Goal: Task Accomplishment & Management: Use online tool/utility

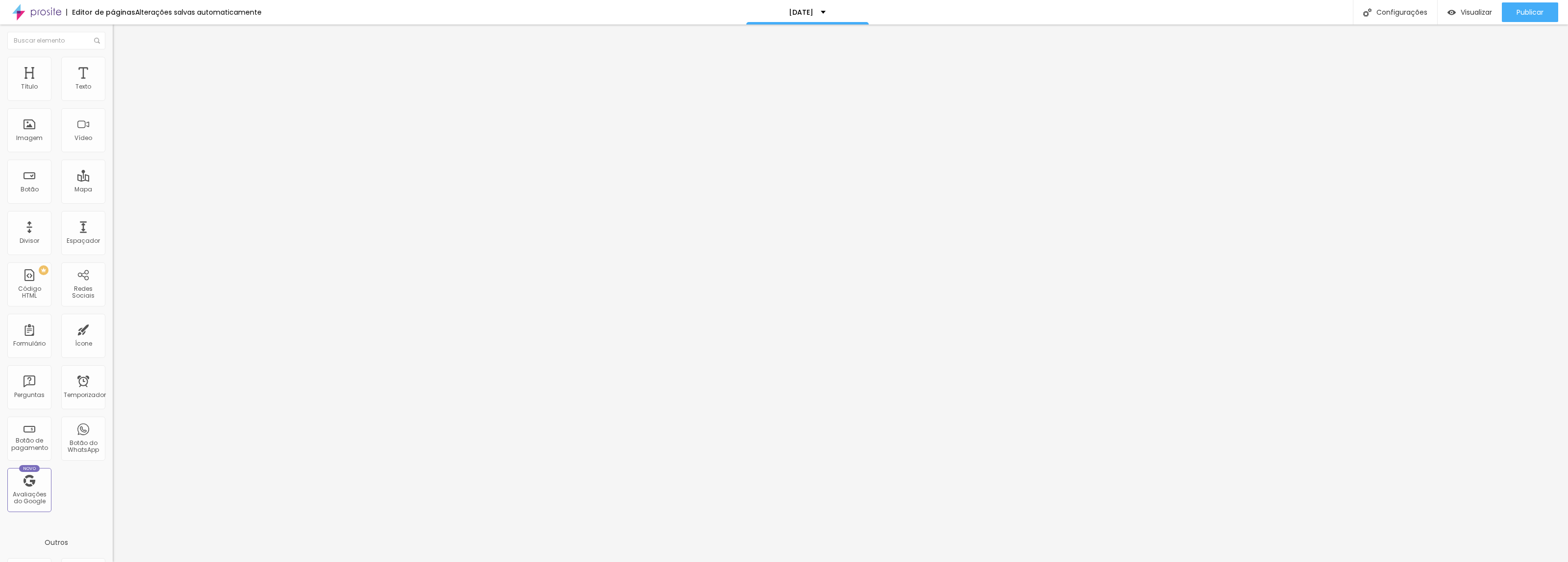
click at [113, 61] on li "Avançado" at bounding box center [169, 61] width 113 height 10
click at [113, 56] on img at bounding box center [117, 51] width 9 height 9
click at [113, 140] on div "<!-- Início do agendamento de compromissos do Google Agenda --> < iframe src = …" at bounding box center [489, 118] width 754 height 66
click at [120, 34] on img "button" at bounding box center [124, 36] width 8 height 8
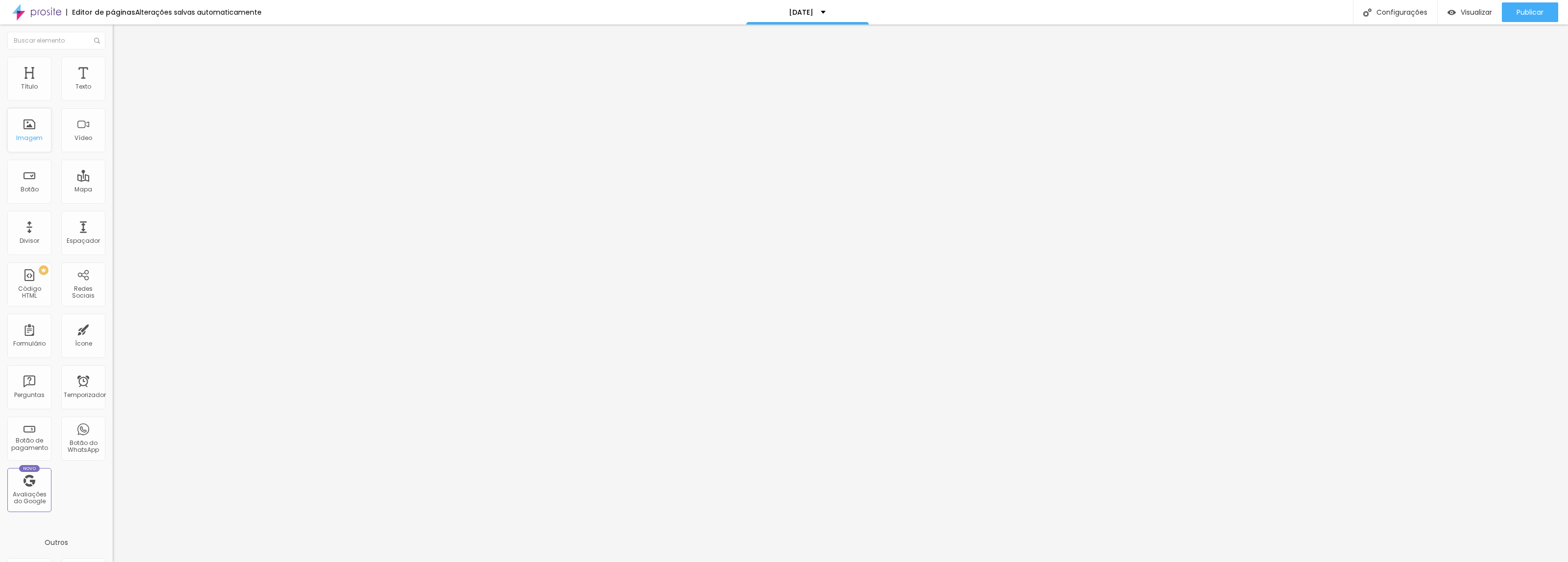
click at [26, 131] on div "Imagem" at bounding box center [29, 130] width 44 height 44
click at [118, 85] on font "Adicionar imagem" at bounding box center [147, 80] width 57 height 8
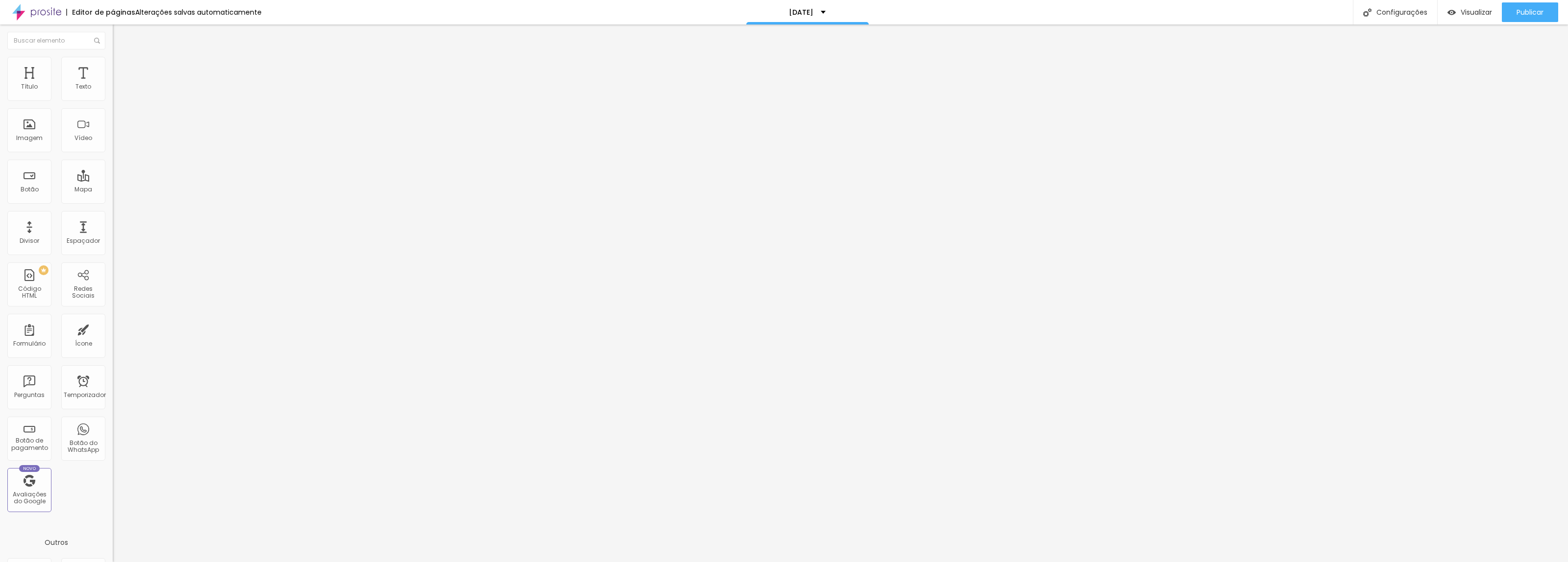
click at [120, 33] on img "button" at bounding box center [124, 36] width 8 height 8
click at [22, 189] on font "Botão" at bounding box center [30, 189] width 18 height 8
click at [29, 185] on font "Botão" at bounding box center [30, 189] width 18 height 8
click at [113, 201] on input "https://" at bounding box center [171, 196] width 118 height 10
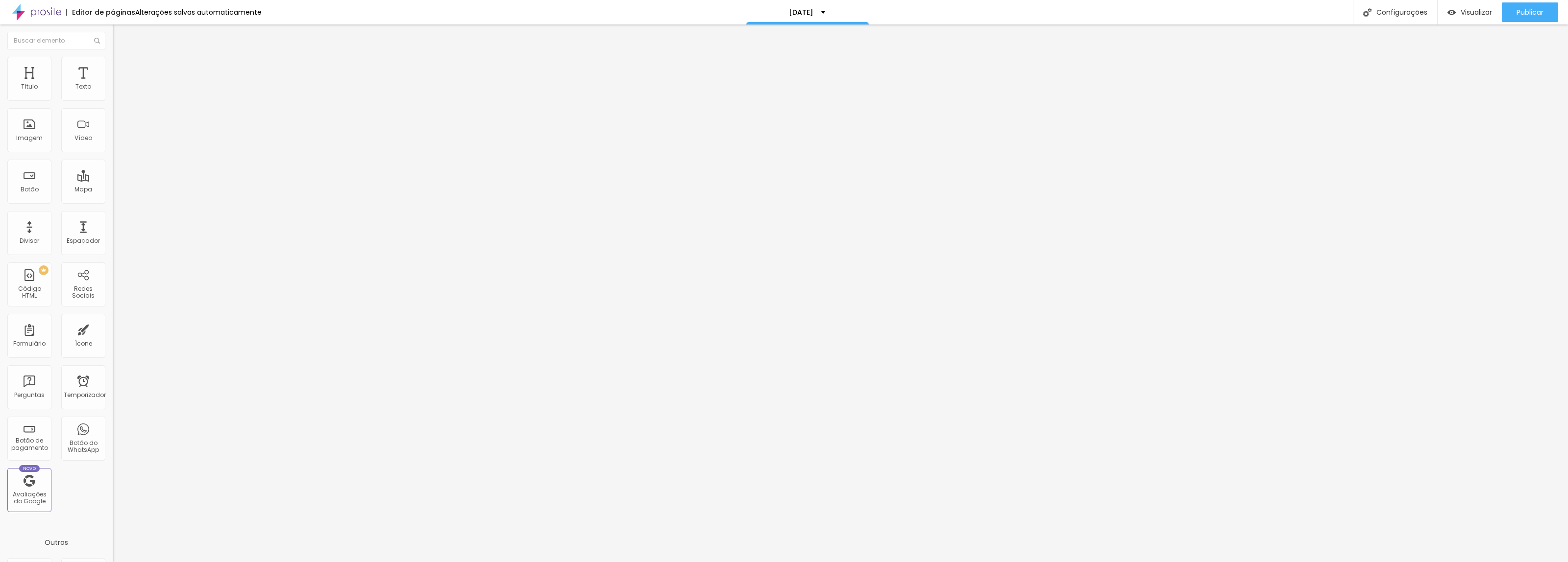
click at [113, 57] on img at bounding box center [117, 61] width 9 height 9
click at [113, 66] on img at bounding box center [117, 71] width 9 height 9
click at [113, 57] on li "Conteúdo" at bounding box center [169, 51] width 113 height 10
click at [113, 99] on input "text" at bounding box center [171, 94] width 118 height 10
click at [1475, 29] on div "Pré-visualização Clique para visualizar esta página antes de publicar." at bounding box center [1447, 49] width 108 height 44
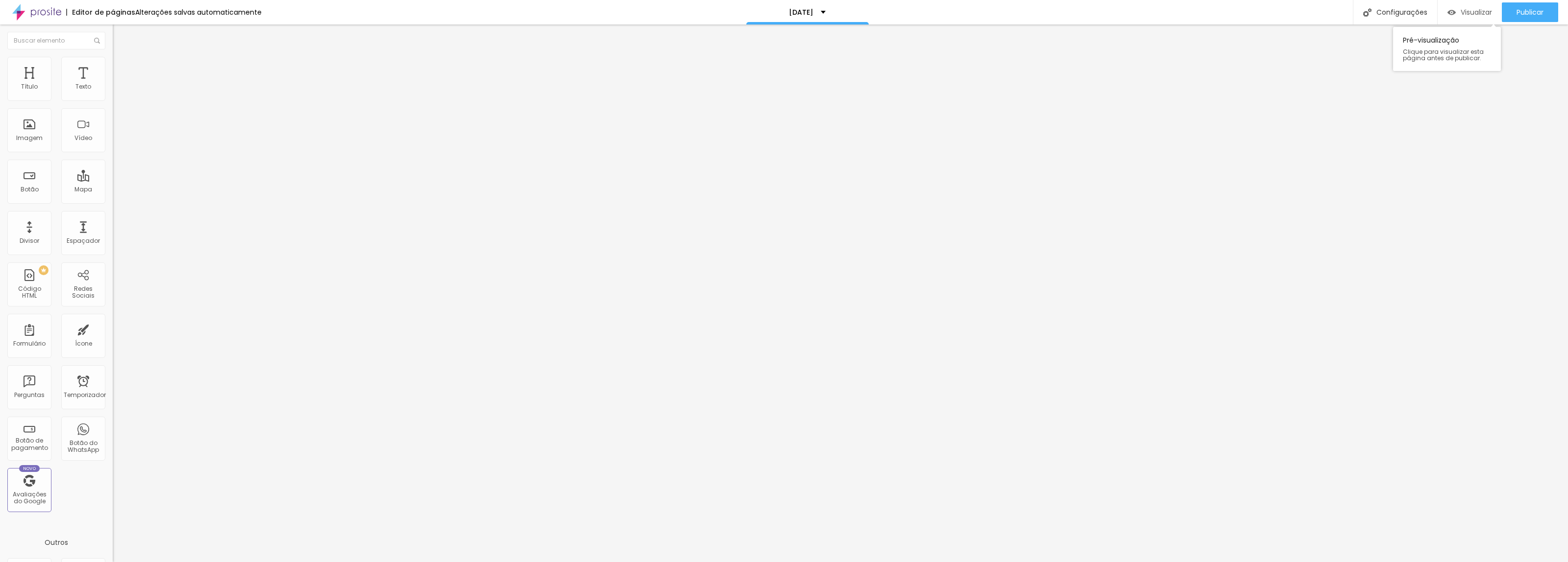
click at [1473, 19] on div "Visualizar" at bounding box center [1469, 12] width 45 height 20
click at [55, 33] on input "text" at bounding box center [56, 40] width 98 height 18
click at [36, 180] on div "PREMIUM Código HTML" at bounding box center [29, 186] width 44 height 44
click at [35, 195] on font "Código HTML" at bounding box center [29, 193] width 23 height 15
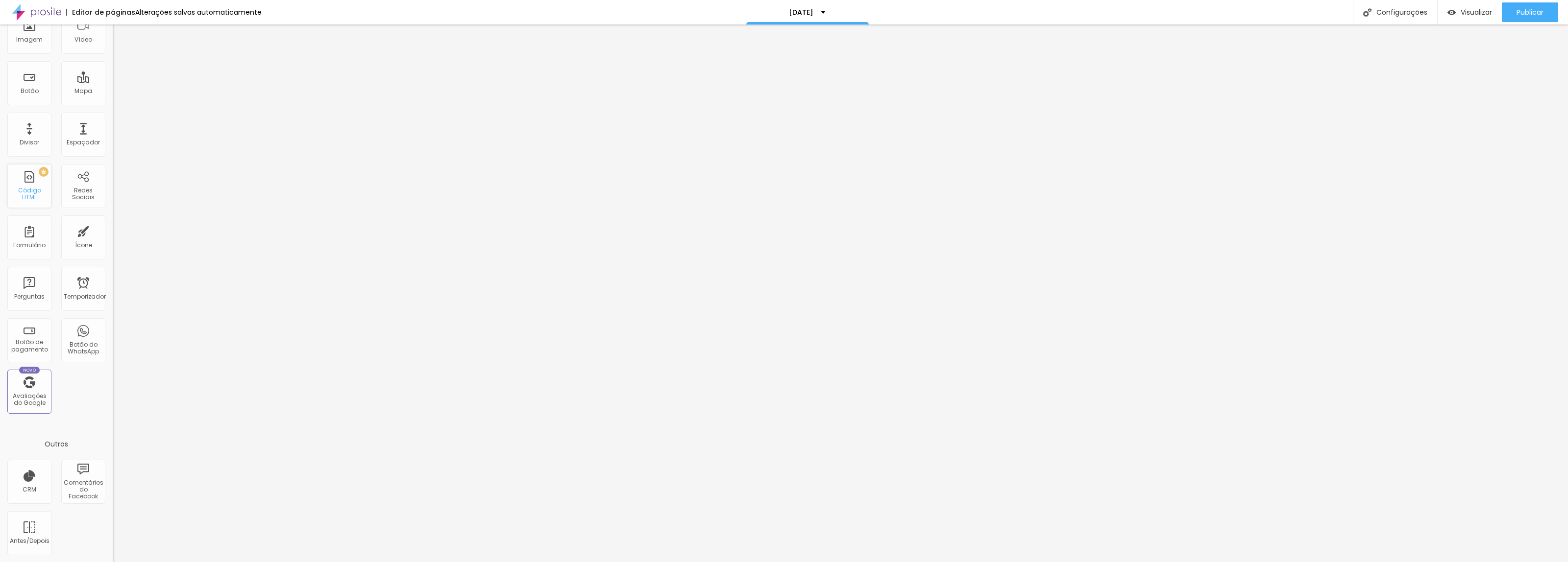
click at [29, 190] on font "Código HTML" at bounding box center [29, 193] width 23 height 15
click at [23, 189] on div "PREMIUM Código HTML" at bounding box center [29, 186] width 44 height 44
click at [40, 174] on font "PREMIUM" at bounding box center [29, 172] width 25 height 5
click at [27, 194] on font "Código HTML" at bounding box center [29, 193] width 23 height 15
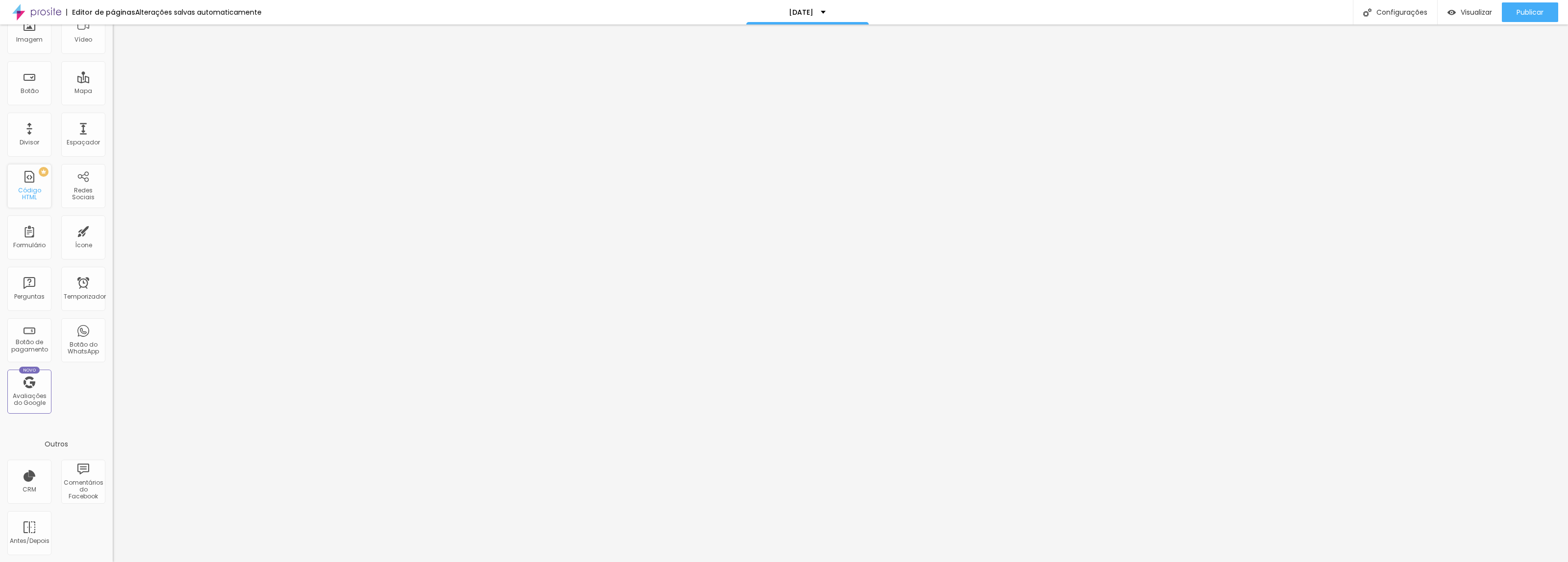
click at [27, 194] on font "Código HTML" at bounding box center [29, 193] width 23 height 15
click at [113, 144] on div at bounding box center [169, 122] width 113 height 75
click at [113, 60] on img at bounding box center [117, 61] width 9 height 9
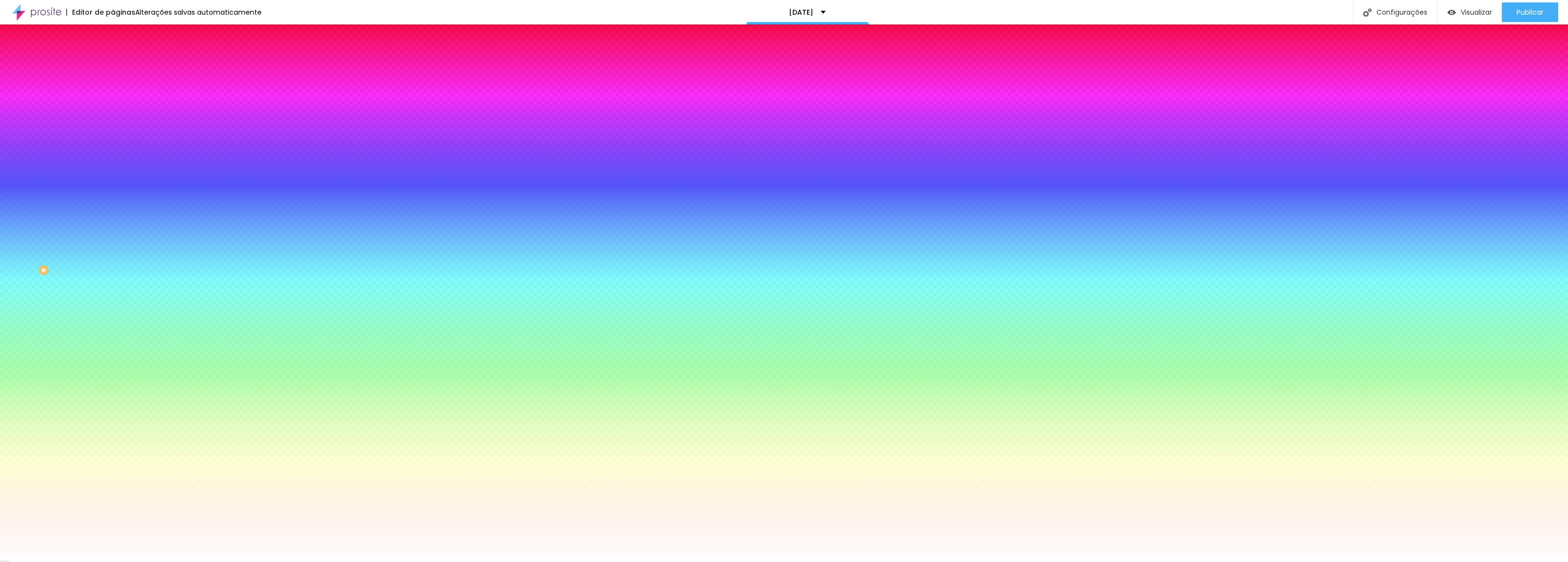
click at [113, 314] on font "Cor de fundo" at bounding box center [132, 318] width 40 height 8
click at [116, 323] on icon "button" at bounding box center [120, 327] width 7 height 7
click at [113, 360] on input "#FFFFFF" at bounding box center [171, 364] width 118 height 10
click at [113, 349] on button "Voltar ao padrão" at bounding box center [146, 354] width 66 height 11
click at [113, 66] on img at bounding box center [117, 71] width 9 height 9
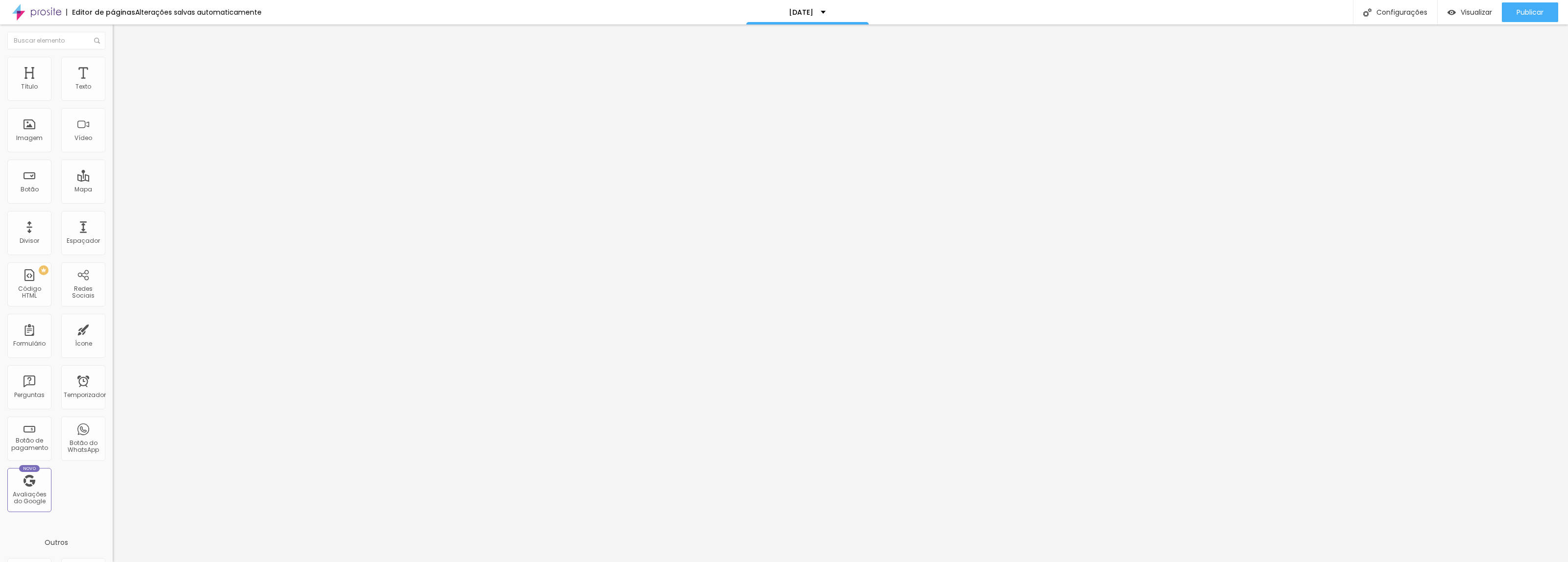
click at [113, 57] on li "Conteúdo" at bounding box center [169, 51] width 113 height 10
click at [113, 64] on li "Avançado" at bounding box center [169, 61] width 113 height 10
click at [120, 36] on img "button" at bounding box center [124, 36] width 8 height 8
click at [1460, 17] on div "Visualizar" at bounding box center [1469, 12] width 45 height 20
click at [1457, 16] on div "Visualizar" at bounding box center [1469, 12] width 45 height 20
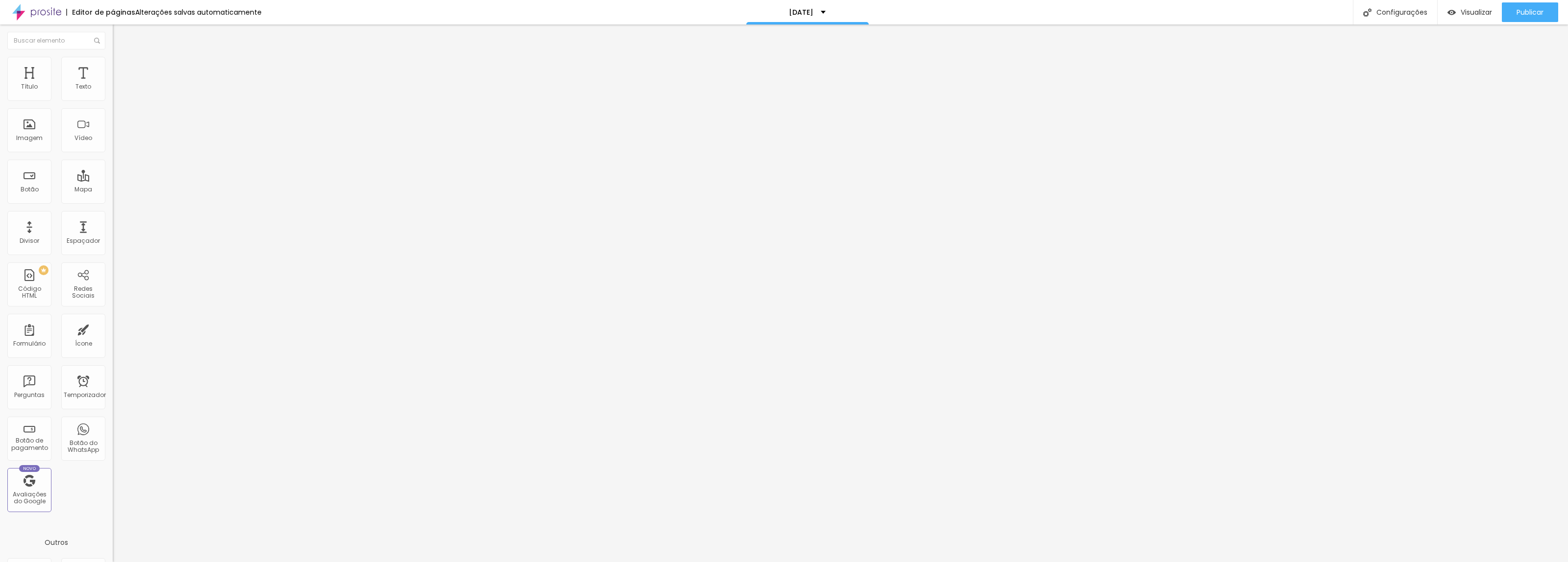
click at [113, 57] on img at bounding box center [117, 61] width 9 height 9
click at [122, 58] on font "Conteúdo" at bounding box center [137, 53] width 31 height 8
click at [113, 92] on input "[STREET_ADDRESS]" at bounding box center [171, 87] width 118 height 10
drag, startPoint x: 94, startPoint y: 109, endPoint x: 0, endPoint y: 103, distance: 94.2
click at [113, 103] on div "Endereço [STREET_ADDRESS] 15 Ampliação" at bounding box center [169, 174] width 113 height 196
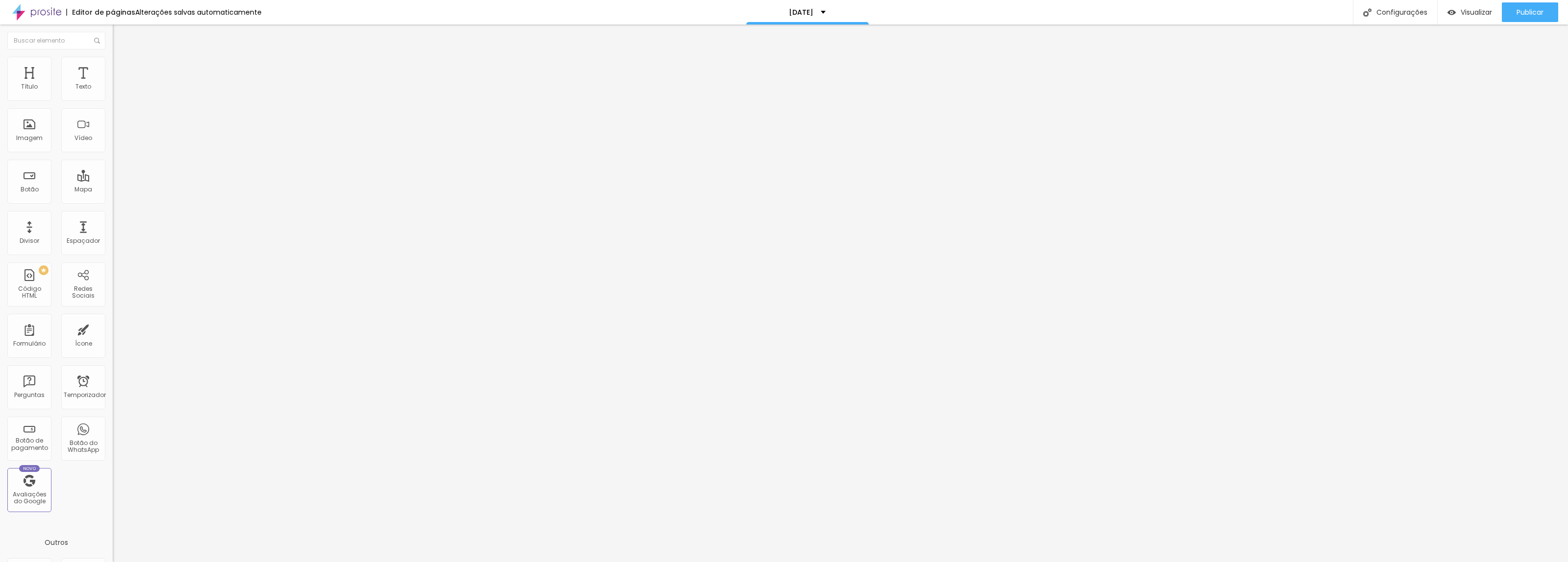
type input "Rua [PERSON_NAME] 348 benedito Indaial"
type input "16"
type input "17"
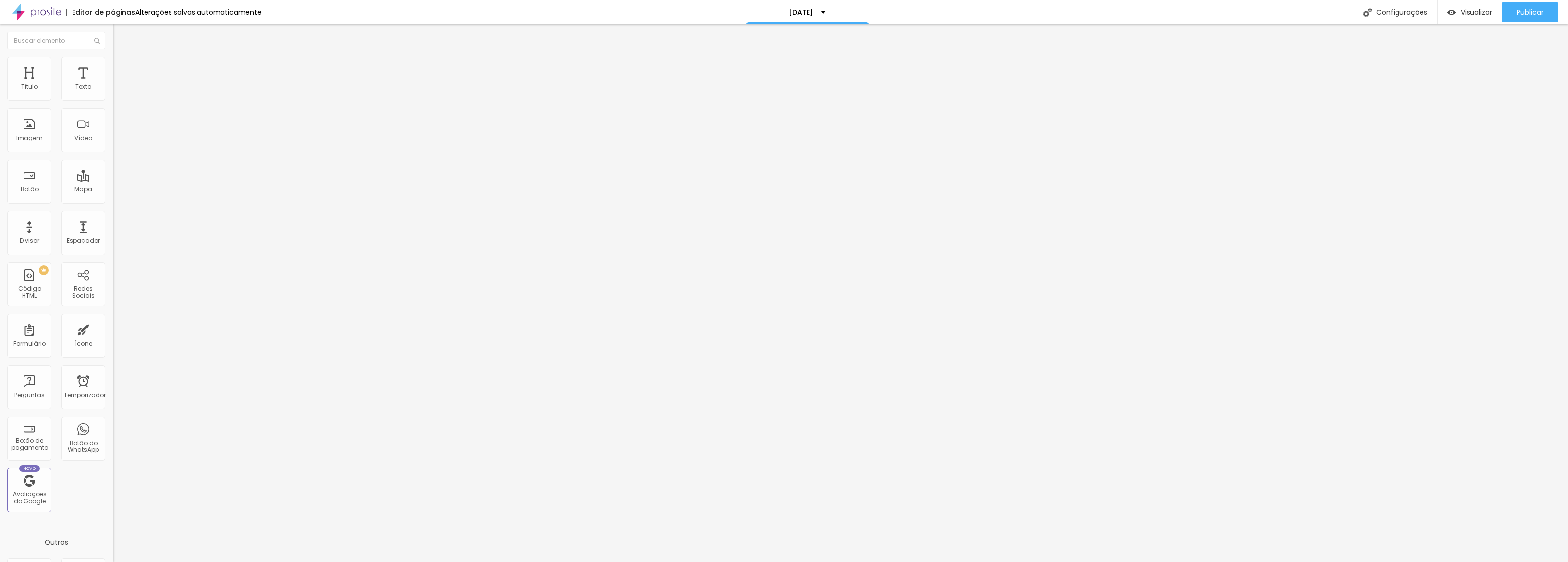
type input "16"
drag, startPoint x: 51, startPoint y: 152, endPoint x: 61, endPoint y: 153, distance: 10.0
type input "16"
click at [113, 247] on input "range" at bounding box center [144, 251] width 63 height 8
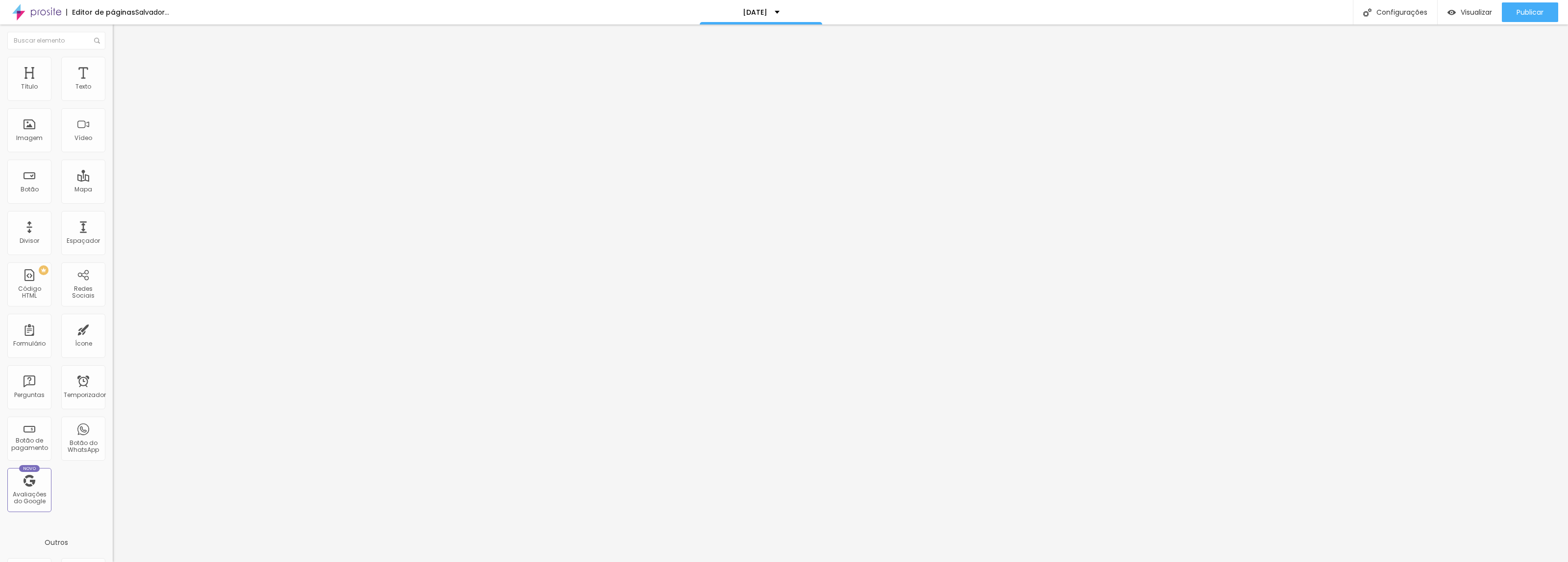
click at [122, 67] on font "Estilo" at bounding box center [129, 63] width 15 height 8
click at [113, 66] on img at bounding box center [117, 71] width 9 height 9
click at [113, 56] on img at bounding box center [117, 51] width 9 height 9
click at [113, 40] on button "Editar nulo" at bounding box center [169, 36] width 113 height 23
click at [1453, 21] on div "Visualizar" at bounding box center [1469, 12] width 45 height 20
